Goal: Task Accomplishment & Management: Manage account settings

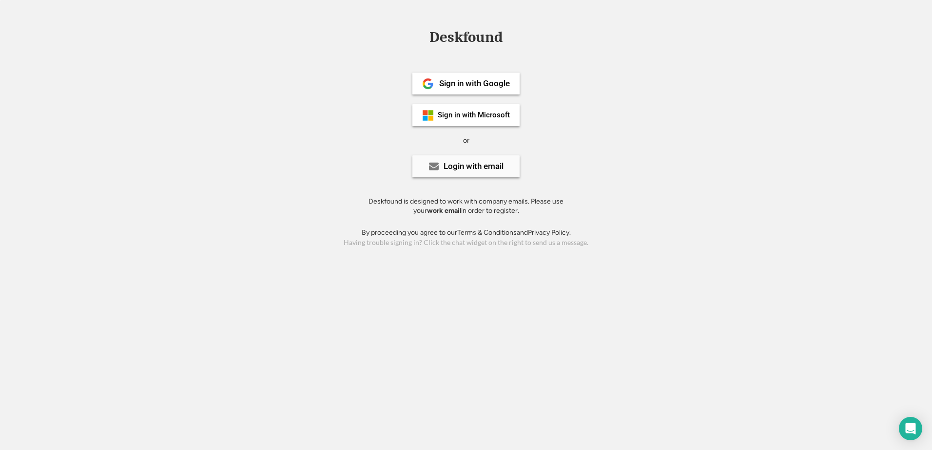
click at [504, 167] on div "Login with email" at bounding box center [465, 166] width 107 height 22
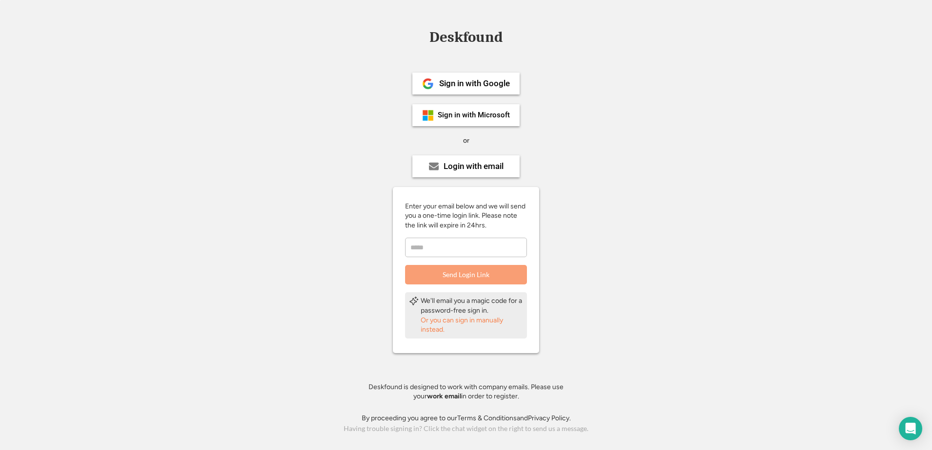
click at [500, 248] on input "email" at bounding box center [466, 247] width 122 height 19
click at [660, 185] on div "Deskfound Sign in with Google Sign in with Microsoft or Login with email Enter …" at bounding box center [466, 233] width 932 height 406
click at [496, 324] on div "Or you can sign in manually instead." at bounding box center [472, 325] width 102 height 19
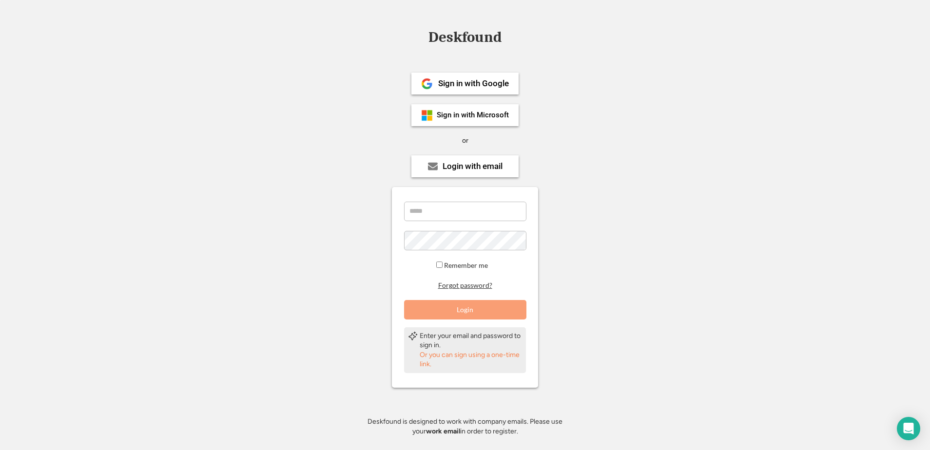
click at [469, 288] on button "Forgot password?" at bounding box center [465, 285] width 57 height 9
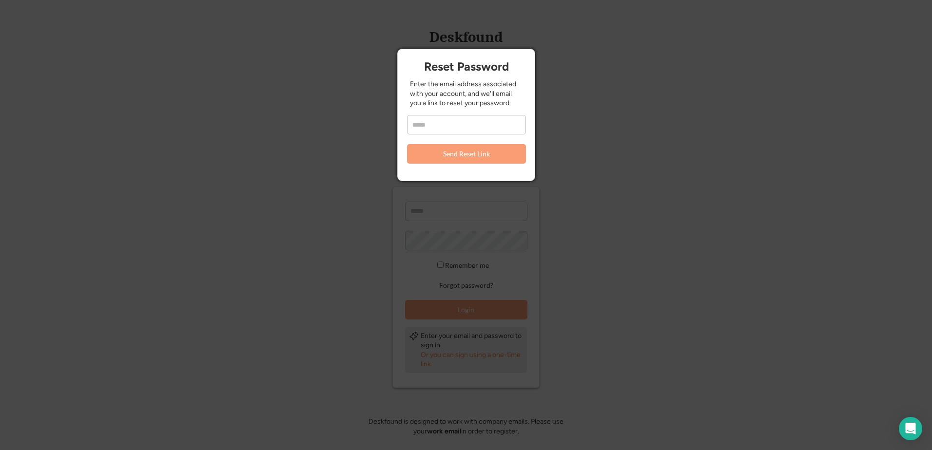
click at [453, 120] on input "email" at bounding box center [466, 124] width 119 height 19
type input "**********"
click at [475, 158] on button "Send Reset Link" at bounding box center [466, 153] width 119 height 19
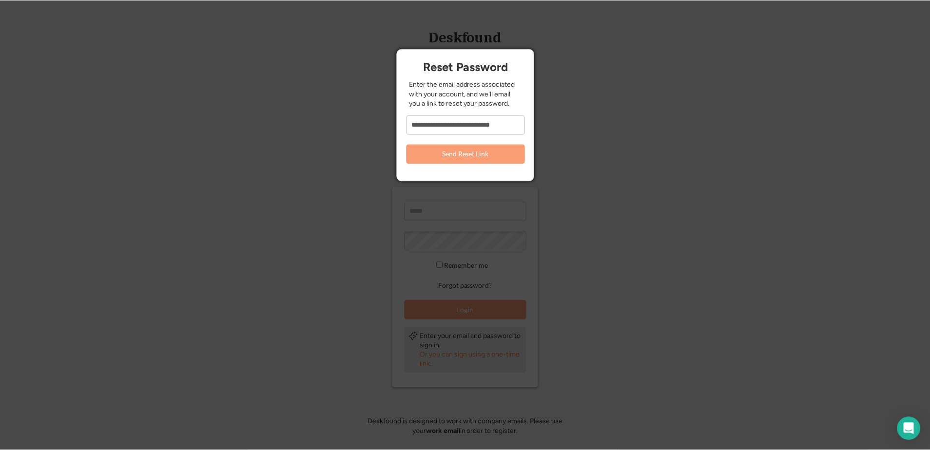
scroll to position [0, 0]
